Goal: Task Accomplishment & Management: Use online tool/utility

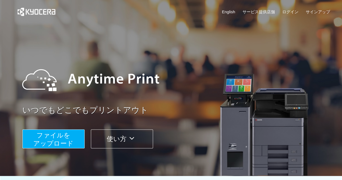
click at [67, 137] on span "ファイルを ​​アップロード" at bounding box center [53, 138] width 40 height 15
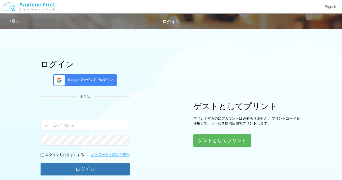
click at [93, 126] on input "email" at bounding box center [85, 125] width 89 height 11
click at [225, 141] on button "ゲストとしてプリント" at bounding box center [221, 140] width 57 height 12
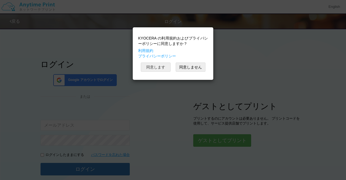
click at [161, 71] on button "同意します" at bounding box center [156, 66] width 30 height 9
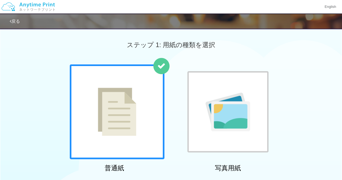
click at [151, 96] on div at bounding box center [117, 111] width 95 height 95
click at [152, 95] on div at bounding box center [117, 111] width 95 height 95
click at [152, 94] on div at bounding box center [117, 111] width 95 height 95
click at [153, 93] on div at bounding box center [117, 111] width 95 height 95
click at [154, 93] on div at bounding box center [117, 111] width 95 height 95
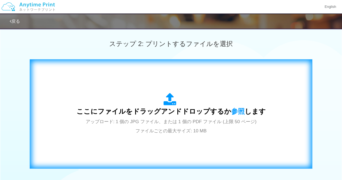
scroll to position [162, 0]
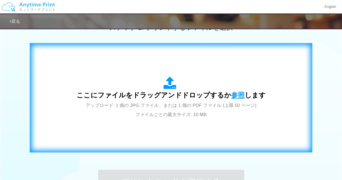
click at [232, 94] on span "参照" at bounding box center [238, 95] width 14 height 8
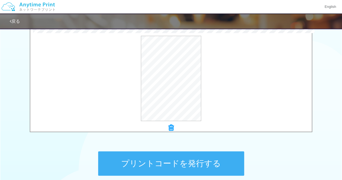
scroll to position [189, 0]
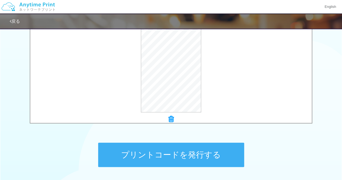
click at [177, 149] on button "プリントコードを発行する" at bounding box center [171, 154] width 146 height 24
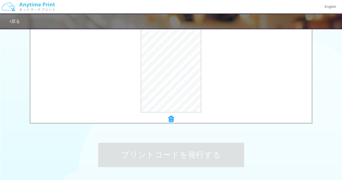
scroll to position [0, 0]
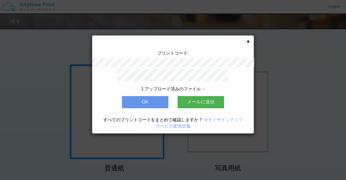
click at [190, 103] on button "メールに送信" at bounding box center [201, 102] width 46 height 12
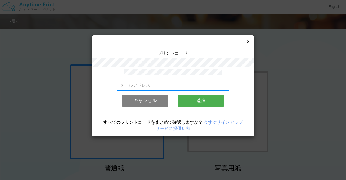
click at [180, 87] on input "email" at bounding box center [172, 85] width 113 height 11
type input "[EMAIL_ADDRESS][DOMAIN_NAME]"
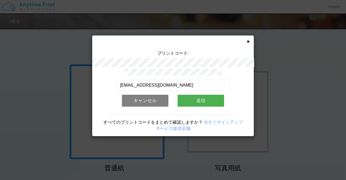
click at [193, 101] on button "送信" at bounding box center [201, 101] width 46 height 12
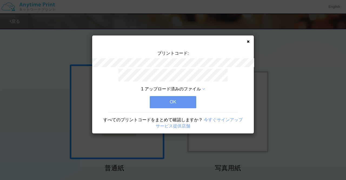
click at [190, 99] on button "OK" at bounding box center [173, 102] width 46 height 12
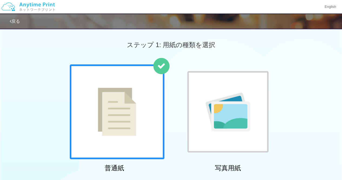
click at [144, 129] on div at bounding box center [117, 111] width 95 height 95
click at [144, 128] on div at bounding box center [117, 111] width 95 height 95
click at [142, 119] on div at bounding box center [117, 111] width 95 height 95
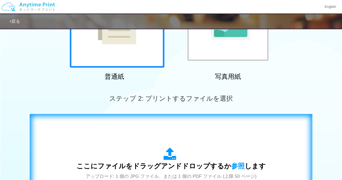
scroll to position [135, 0]
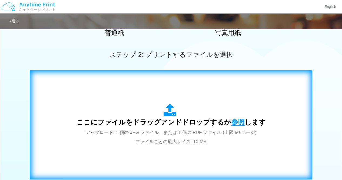
click at [231, 121] on span "参照" at bounding box center [238, 122] width 14 height 8
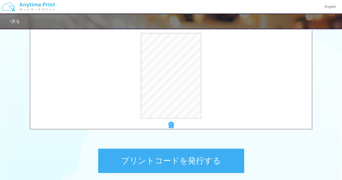
scroll to position [216, 0]
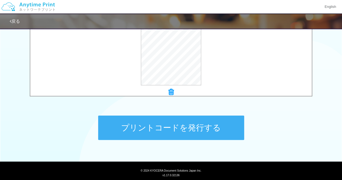
click at [183, 125] on button "プリントコードを発行する" at bounding box center [171, 127] width 146 height 24
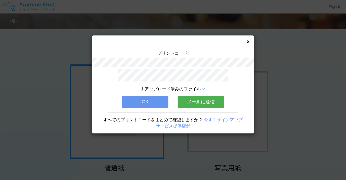
click at [156, 99] on button "OK" at bounding box center [145, 102] width 46 height 12
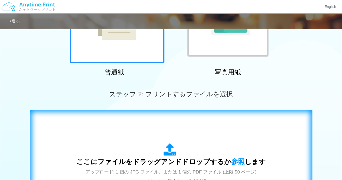
scroll to position [162, 0]
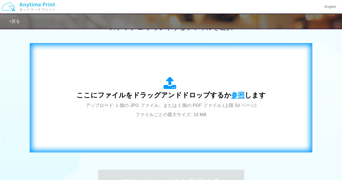
click at [231, 93] on span "参照" at bounding box center [238, 95] width 14 height 8
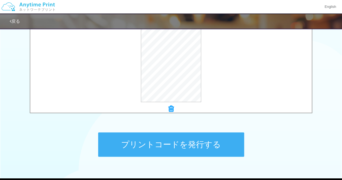
scroll to position [216, 0]
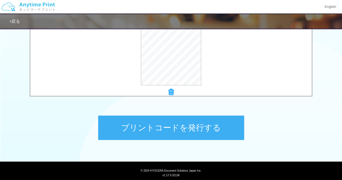
click at [172, 135] on button "プリントコードを発行する" at bounding box center [171, 127] width 146 height 24
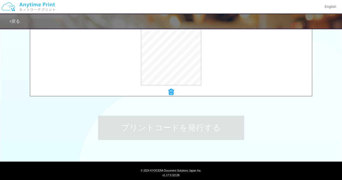
scroll to position [0, 0]
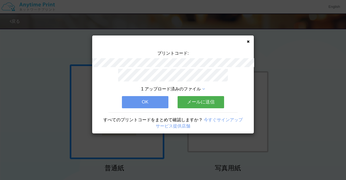
click at [202, 102] on button "メールに送信" at bounding box center [201, 102] width 46 height 12
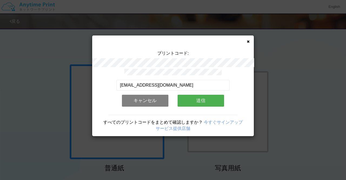
click at [197, 99] on button "送信" at bounding box center [201, 101] width 46 height 12
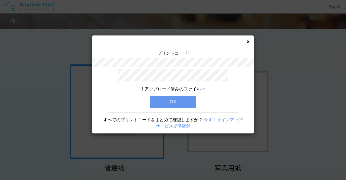
click at [186, 100] on button "OK" at bounding box center [173, 102] width 46 height 12
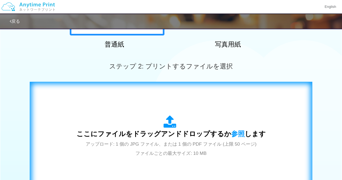
scroll to position [135, 0]
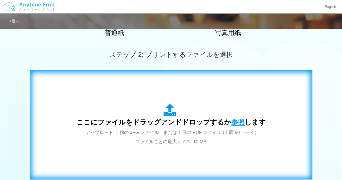
click at [235, 121] on span "参照" at bounding box center [238, 122] width 14 height 8
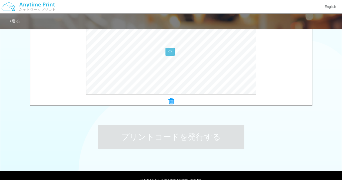
scroll to position [177, 0]
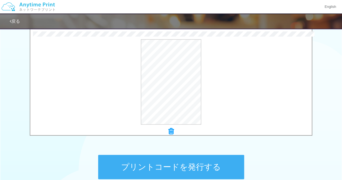
click at [196, 155] on button "プリントコードを発行する" at bounding box center [171, 167] width 146 height 24
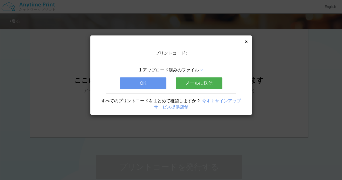
scroll to position [0, 0]
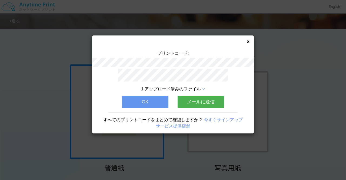
click at [193, 102] on button "メールに送信" at bounding box center [201, 102] width 46 height 12
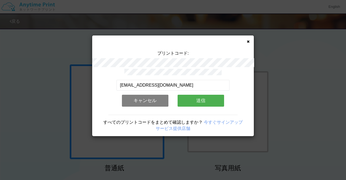
click at [189, 100] on button "送信" at bounding box center [201, 101] width 46 height 12
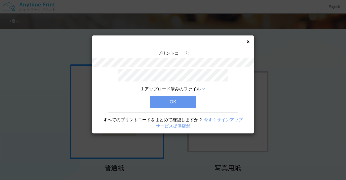
click at [188, 99] on button "OK" at bounding box center [173, 102] width 46 height 12
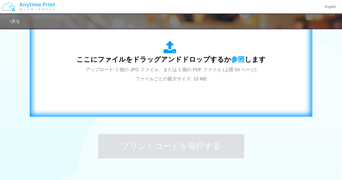
scroll to position [189, 0]
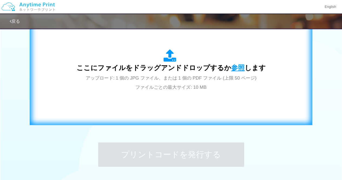
click at [236, 67] on span "参照" at bounding box center [238, 68] width 14 height 8
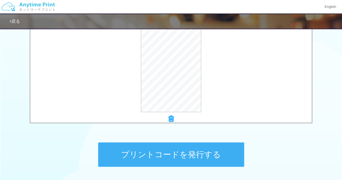
click at [201, 151] on button "プリントコードを発行する" at bounding box center [171, 154] width 146 height 24
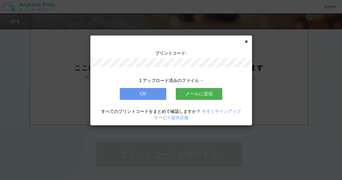
scroll to position [0, 0]
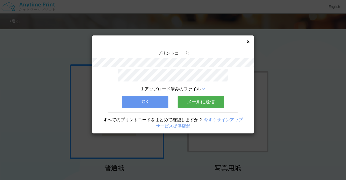
click at [204, 98] on button "メールに送信" at bounding box center [201, 102] width 46 height 12
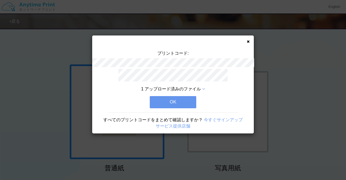
click at [196, 100] on div "1 アップロード済みのファイル OK すべてのプリントコードをまとめて確認しますか？ 今すぐサインアップ サービス提供店舗" at bounding box center [173, 101] width 162 height 65
click at [193, 101] on button "OK" at bounding box center [173, 102] width 46 height 12
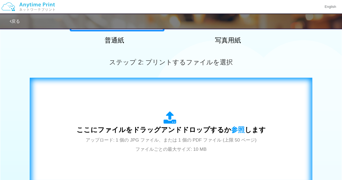
scroll to position [135, 0]
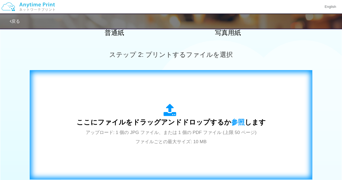
click at [173, 112] on icon at bounding box center [170, 110] width 15 height 14
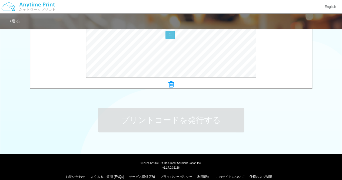
scroll to position [231, 0]
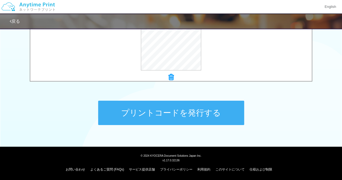
click at [186, 114] on button "プリントコードを発行する" at bounding box center [171, 113] width 146 height 24
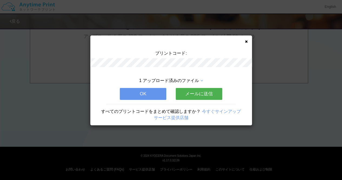
scroll to position [0, 0]
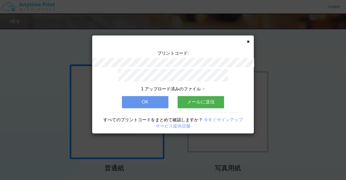
click at [199, 101] on button "メールに送信" at bounding box center [201, 102] width 46 height 12
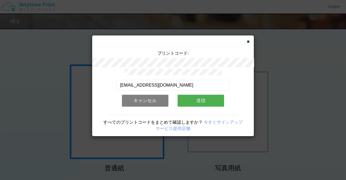
click at [199, 101] on button "送信" at bounding box center [201, 101] width 46 height 12
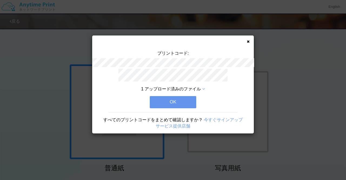
click at [199, 101] on div "1 アップロード済みのファイル OK すべてのプリントコードをまとめて確認しますか？ 今すぐサインアップ サービス提供店舗" at bounding box center [173, 101] width 162 height 65
click at [192, 101] on button "OK" at bounding box center [173, 102] width 46 height 12
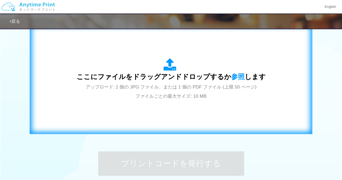
scroll to position [189, 0]
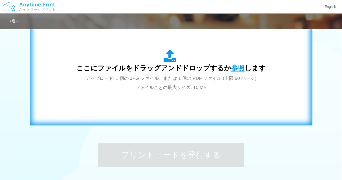
click at [231, 67] on span "参照" at bounding box center [238, 68] width 14 height 8
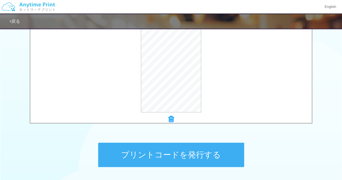
click at [180, 152] on button "プリントコードを発行する" at bounding box center [171, 154] width 146 height 24
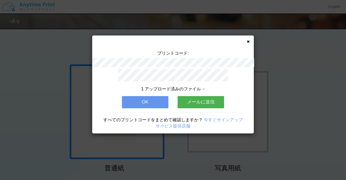
click at [200, 98] on button "メールに送信" at bounding box center [201, 102] width 46 height 12
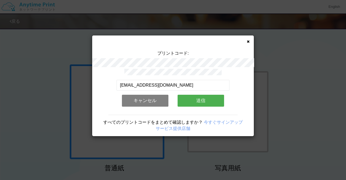
click at [200, 99] on button "送信" at bounding box center [201, 101] width 46 height 12
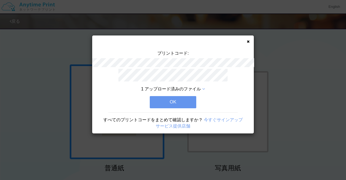
click at [185, 102] on button "OK" at bounding box center [173, 102] width 46 height 12
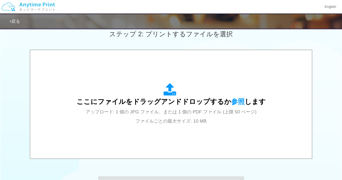
scroll to position [162, 0]
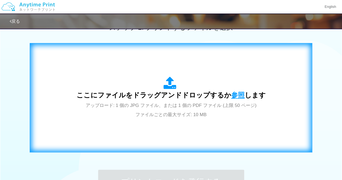
click at [231, 92] on span "参照" at bounding box center [238, 95] width 14 height 8
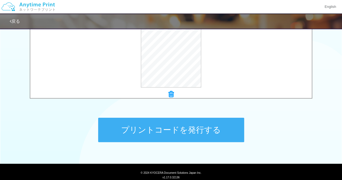
scroll to position [231, 0]
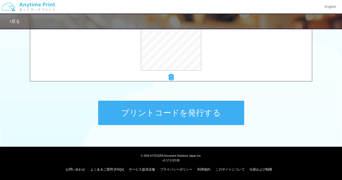
click at [173, 113] on button "プリントコードを発行する" at bounding box center [171, 113] width 146 height 24
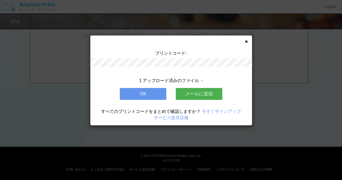
scroll to position [0, 0]
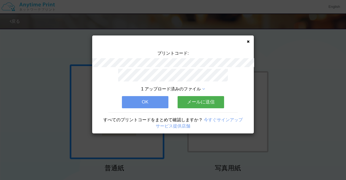
click at [201, 99] on button "メールに送信" at bounding box center [201, 102] width 46 height 12
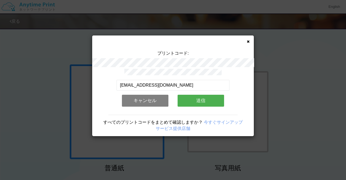
click at [200, 97] on button "送信" at bounding box center [201, 101] width 46 height 12
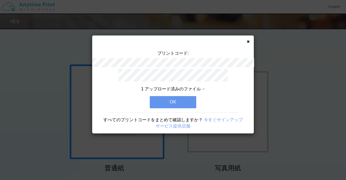
click at [187, 100] on button "OK" at bounding box center [173, 102] width 46 height 12
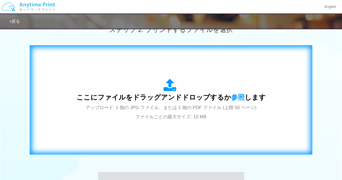
scroll to position [162, 0]
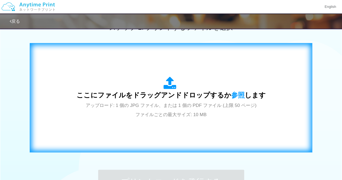
click at [227, 94] on span "ここにファイルをドラッグアンドドロップするか 参照 します" at bounding box center [170, 95] width 189 height 8
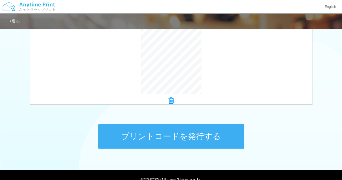
scroll to position [216, 0]
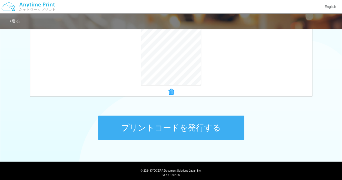
click at [195, 125] on button "プリントコードを発行する" at bounding box center [171, 127] width 146 height 24
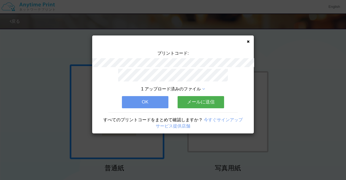
click at [149, 100] on button "OK" at bounding box center [145, 102] width 46 height 12
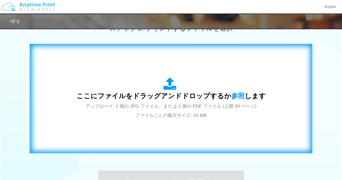
scroll to position [150, 0]
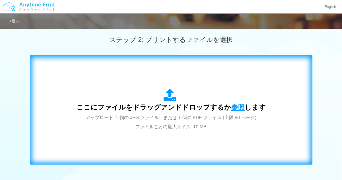
drag, startPoint x: 236, startPoint y: 104, endPoint x: 233, endPoint y: 104, distance: 3.3
click at [233, 104] on span "参照" at bounding box center [238, 107] width 14 height 8
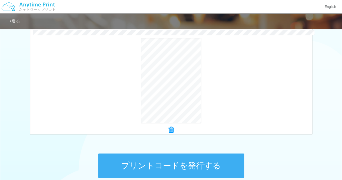
scroll to position [231, 0]
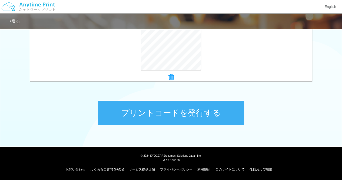
click at [198, 117] on button "プリントコードを発行する" at bounding box center [171, 113] width 146 height 24
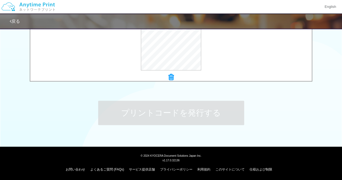
scroll to position [0, 0]
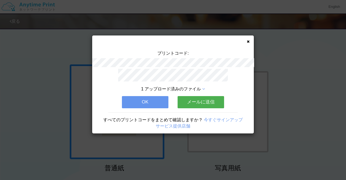
click at [206, 102] on button "メールに送信" at bounding box center [201, 102] width 46 height 12
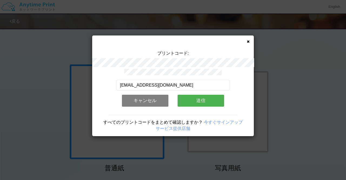
click at [205, 102] on button "送信" at bounding box center [201, 101] width 46 height 12
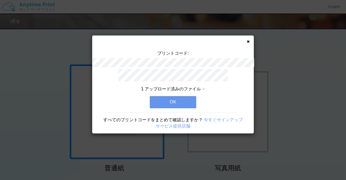
click at [204, 99] on div "1 アップロード済みのファイル OK すべてのプリントコードをまとめて確認しますか？ 今すぐサインアップ サービス提供店舗" at bounding box center [173, 101] width 162 height 65
click at [187, 99] on button "OK" at bounding box center [173, 102] width 46 height 12
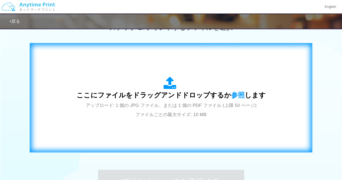
scroll to position [216, 0]
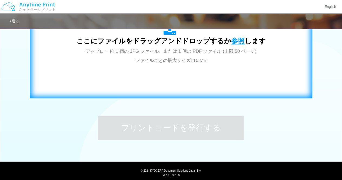
click at [232, 41] on span "参照" at bounding box center [238, 41] width 14 height 8
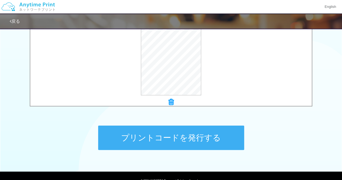
scroll to position [215, 0]
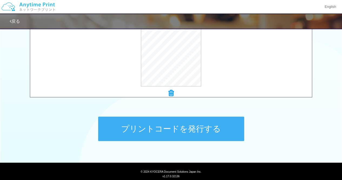
click at [184, 128] on button "プリントコードを発行する" at bounding box center [171, 128] width 146 height 24
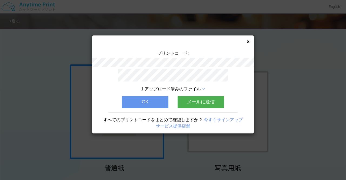
click at [198, 98] on button "メールに送信" at bounding box center [201, 102] width 46 height 12
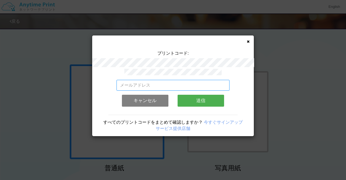
click at [189, 85] on input "email" at bounding box center [172, 85] width 113 height 11
type input "[EMAIL_ADDRESS][DOMAIN_NAME]"
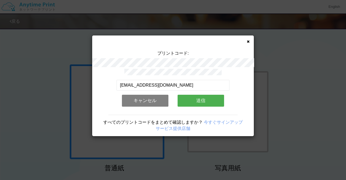
click at [185, 100] on button "送信" at bounding box center [201, 101] width 46 height 12
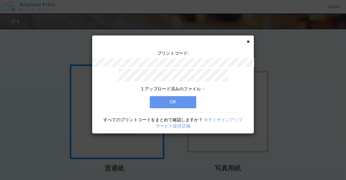
click at [183, 99] on button "OK" at bounding box center [173, 102] width 46 height 12
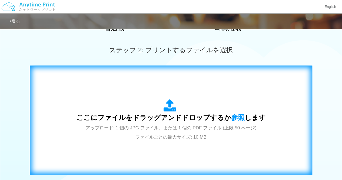
scroll to position [162, 0]
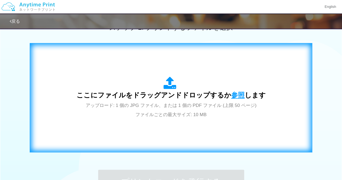
click at [231, 94] on span "参照" at bounding box center [238, 95] width 14 height 8
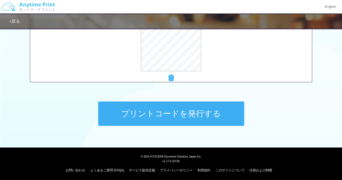
scroll to position [231, 0]
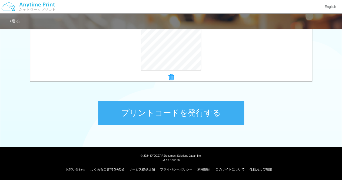
click at [175, 114] on button "プリントコードを発行する" at bounding box center [171, 113] width 146 height 24
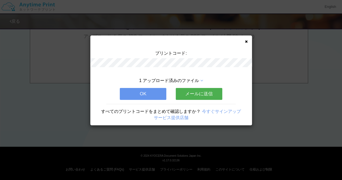
scroll to position [0, 0]
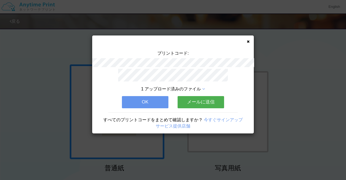
click at [192, 103] on button "メールに送信" at bounding box center [201, 102] width 46 height 12
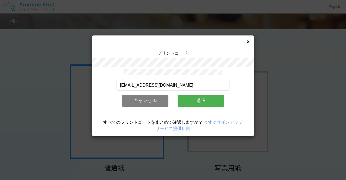
click at [195, 100] on button "送信" at bounding box center [201, 101] width 46 height 12
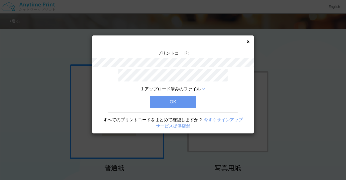
click at [192, 100] on button "OK" at bounding box center [173, 102] width 46 height 12
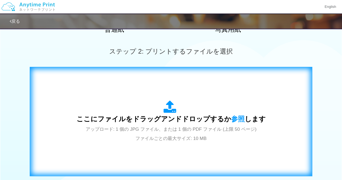
scroll to position [162, 0]
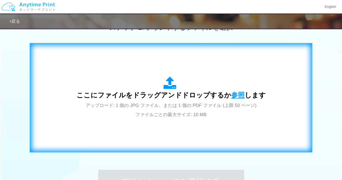
click at [234, 94] on span "参照" at bounding box center [238, 95] width 14 height 8
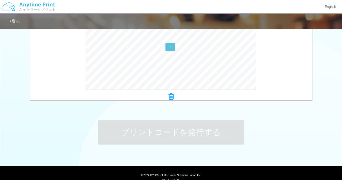
scroll to position [231, 0]
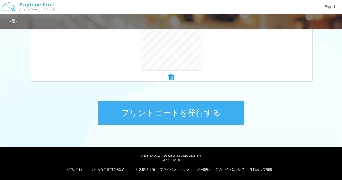
click at [172, 112] on button "プリントコードを発行する" at bounding box center [171, 113] width 146 height 24
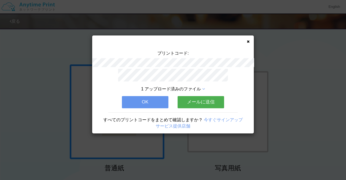
click at [207, 101] on button "メールに送信" at bounding box center [201, 102] width 46 height 12
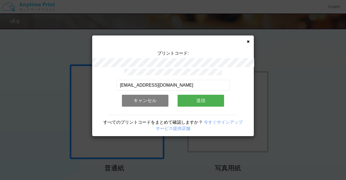
click at [204, 100] on button "送信" at bounding box center [201, 101] width 46 height 12
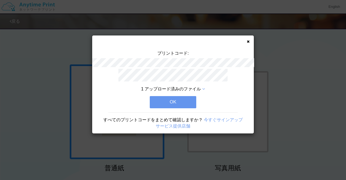
click at [187, 101] on button "OK" at bounding box center [173, 102] width 46 height 12
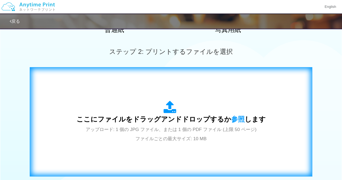
scroll to position [162, 0]
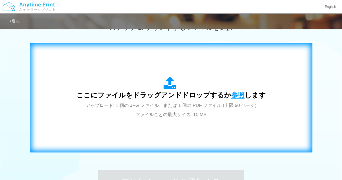
click at [236, 95] on span "参照" at bounding box center [238, 95] width 14 height 8
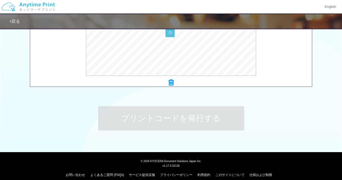
scroll to position [231, 0]
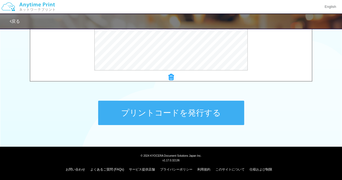
click at [182, 114] on button "プリントコードを発行する" at bounding box center [171, 113] width 146 height 24
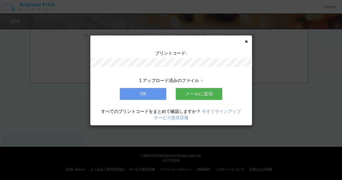
scroll to position [0, 0]
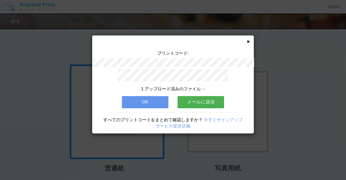
click at [193, 100] on button "メールに送信" at bounding box center [201, 102] width 46 height 12
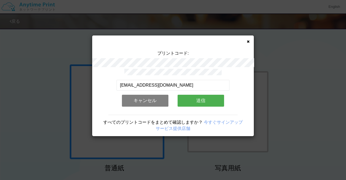
click at [190, 99] on button "送信" at bounding box center [201, 101] width 46 height 12
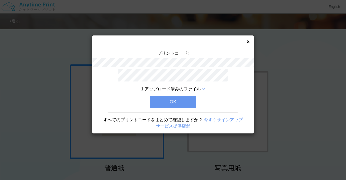
click at [189, 99] on button "OK" at bounding box center [173, 102] width 46 height 12
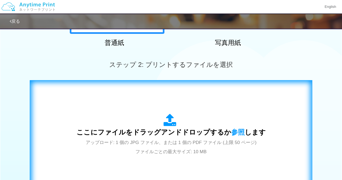
scroll to position [189, 0]
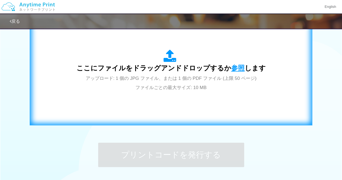
click at [231, 68] on span "参照" at bounding box center [238, 68] width 14 height 8
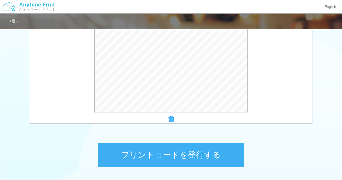
click at [183, 146] on button "プリントコードを発行する" at bounding box center [171, 154] width 146 height 24
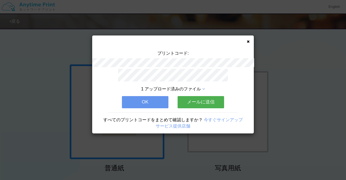
click at [201, 99] on button "メールに送信" at bounding box center [201, 102] width 46 height 12
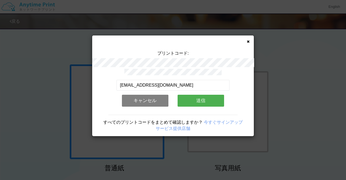
click at [197, 100] on button "送信" at bounding box center [201, 101] width 46 height 12
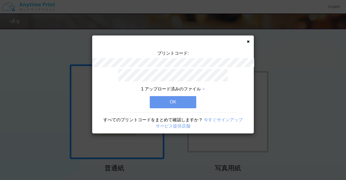
click at [188, 101] on button "OK" at bounding box center [173, 102] width 46 height 12
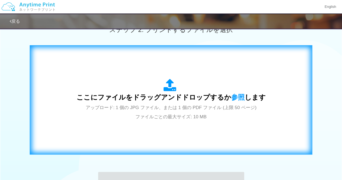
scroll to position [162, 0]
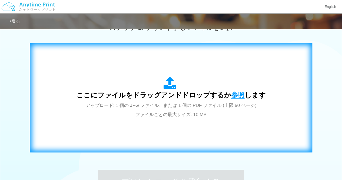
click at [231, 94] on span "参照" at bounding box center [238, 95] width 14 height 8
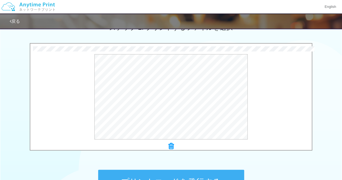
scroll to position [231, 0]
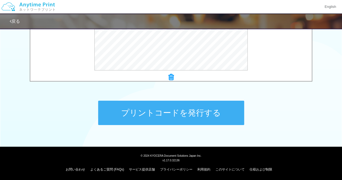
click at [185, 114] on button "プリントコードを発行する" at bounding box center [171, 113] width 146 height 24
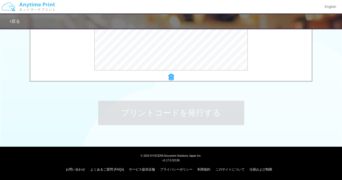
scroll to position [0, 0]
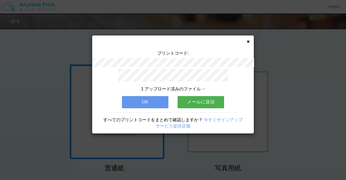
click at [205, 101] on button "メールに送信" at bounding box center [201, 102] width 46 height 12
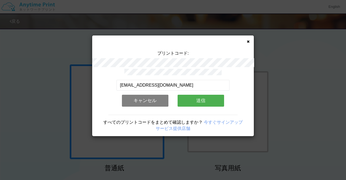
click at [196, 100] on button "送信" at bounding box center [201, 101] width 46 height 12
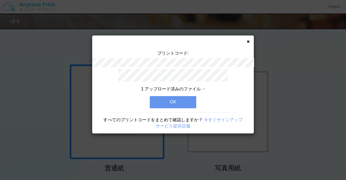
click at [185, 102] on button "OK" at bounding box center [173, 102] width 46 height 12
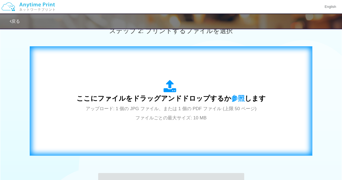
scroll to position [189, 0]
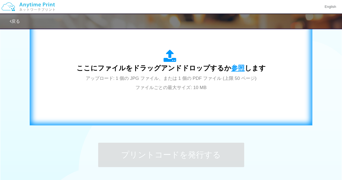
click at [235, 69] on span "参照" at bounding box center [238, 68] width 14 height 8
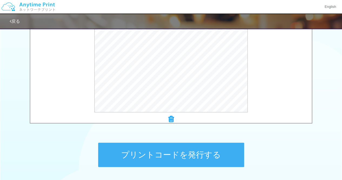
click at [178, 152] on button "プリントコードを発行する" at bounding box center [171, 154] width 146 height 24
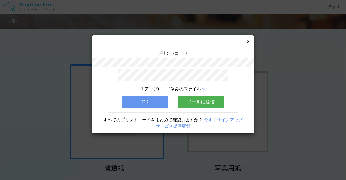
click at [202, 101] on button "メールに送信" at bounding box center [201, 102] width 46 height 12
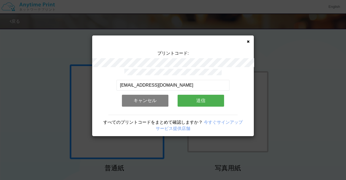
click at [199, 100] on button "送信" at bounding box center [201, 101] width 46 height 12
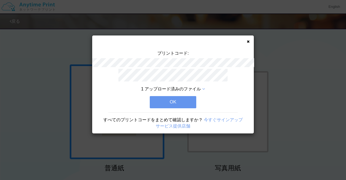
click at [185, 102] on button "OK" at bounding box center [173, 102] width 46 height 12
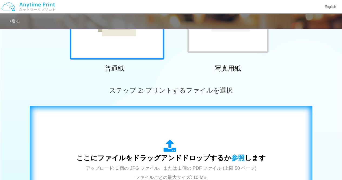
scroll to position [108, 0]
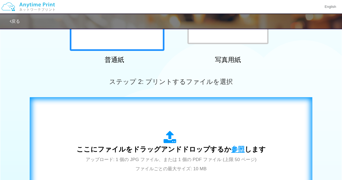
click at [233, 148] on span "参照" at bounding box center [238, 149] width 14 height 8
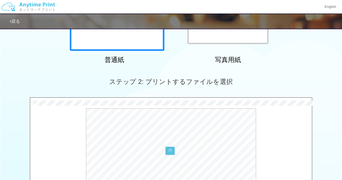
scroll to position [231, 0]
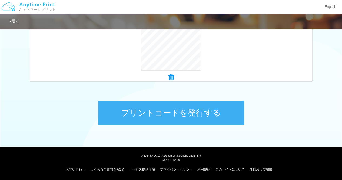
click at [174, 104] on button "プリントコードを発行する" at bounding box center [171, 113] width 146 height 24
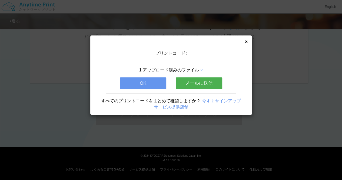
scroll to position [0, 0]
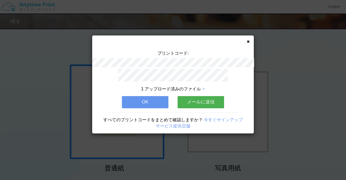
click at [193, 96] on button "メールに送信" at bounding box center [201, 102] width 46 height 12
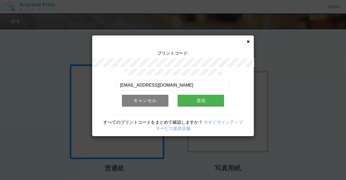
click at [192, 98] on button "送信" at bounding box center [201, 101] width 46 height 12
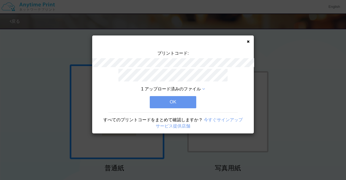
click at [187, 99] on button "OK" at bounding box center [173, 102] width 46 height 12
